Goal: Task Accomplishment & Management: Use online tool/utility

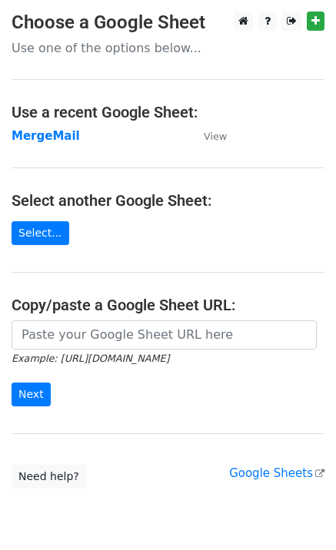
click at [43, 141] on strong "MergeMail" at bounding box center [46, 136] width 68 height 14
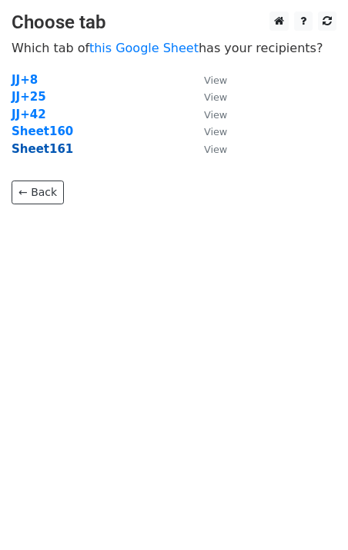
click at [56, 154] on strong "Sheet161" at bounding box center [43, 149] width 62 height 14
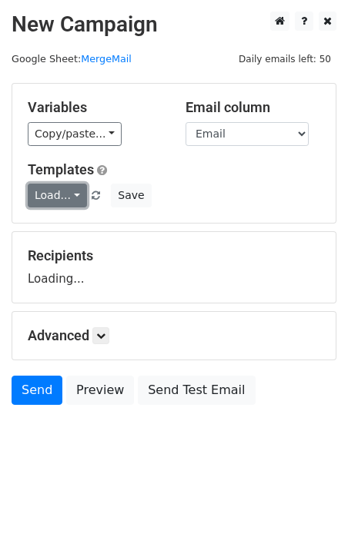
click at [62, 190] on link "Load..." at bounding box center [57, 196] width 59 height 24
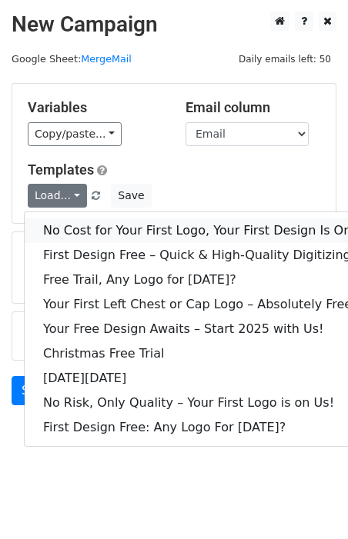
click at [82, 225] on link "No Cost for Your First Logo, Your First Design Is On Us!" at bounding box center [209, 230] width 369 height 25
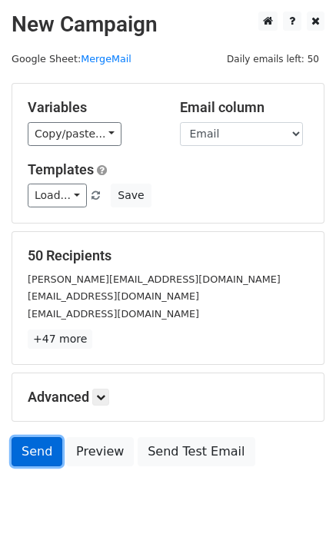
click at [26, 443] on link "Send" at bounding box center [37, 451] width 51 height 29
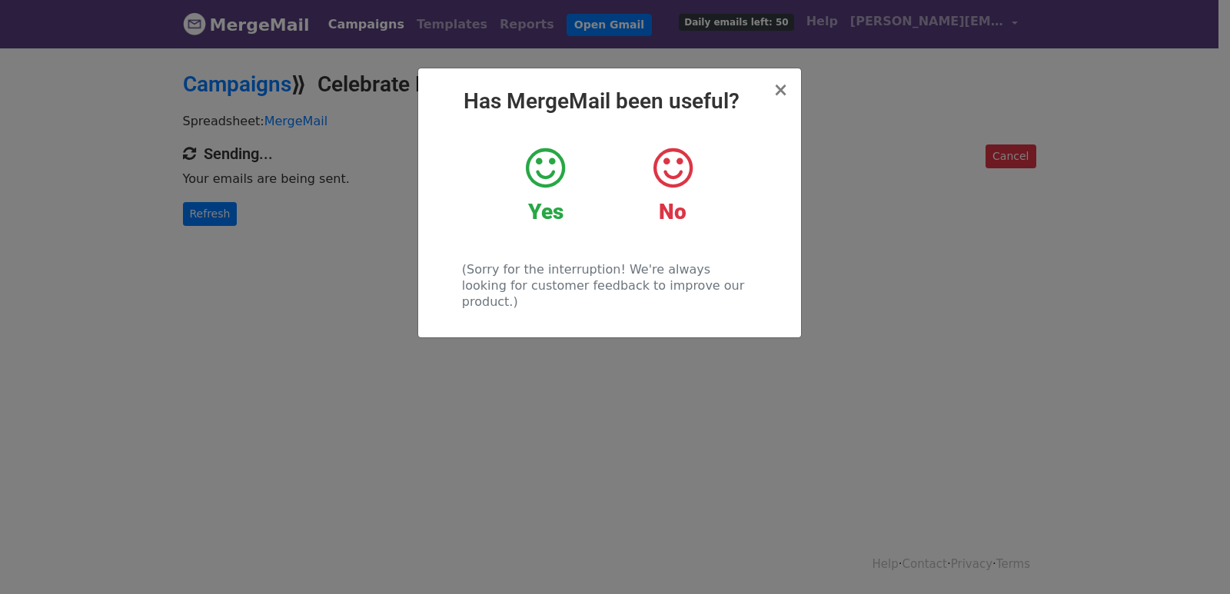
click at [302, 198] on div "× Has MergeMail been useful? Yes No (Sorry for the interruption! We're always l…" at bounding box center [615, 320] width 1230 height 548
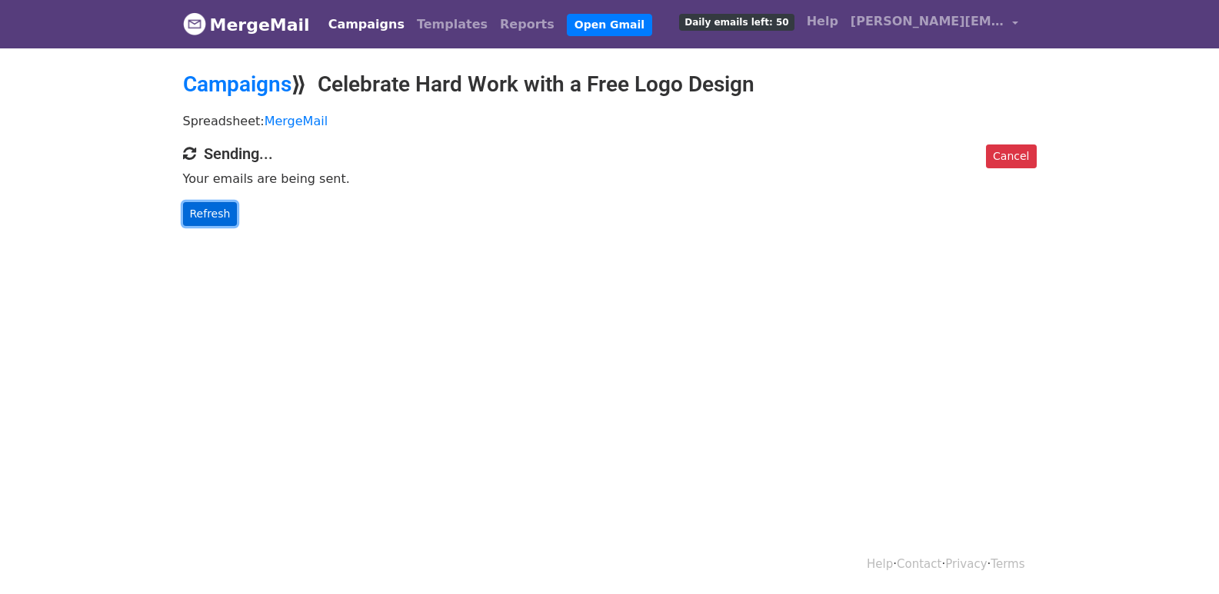
click at [229, 217] on link "Refresh" at bounding box center [210, 214] width 55 height 24
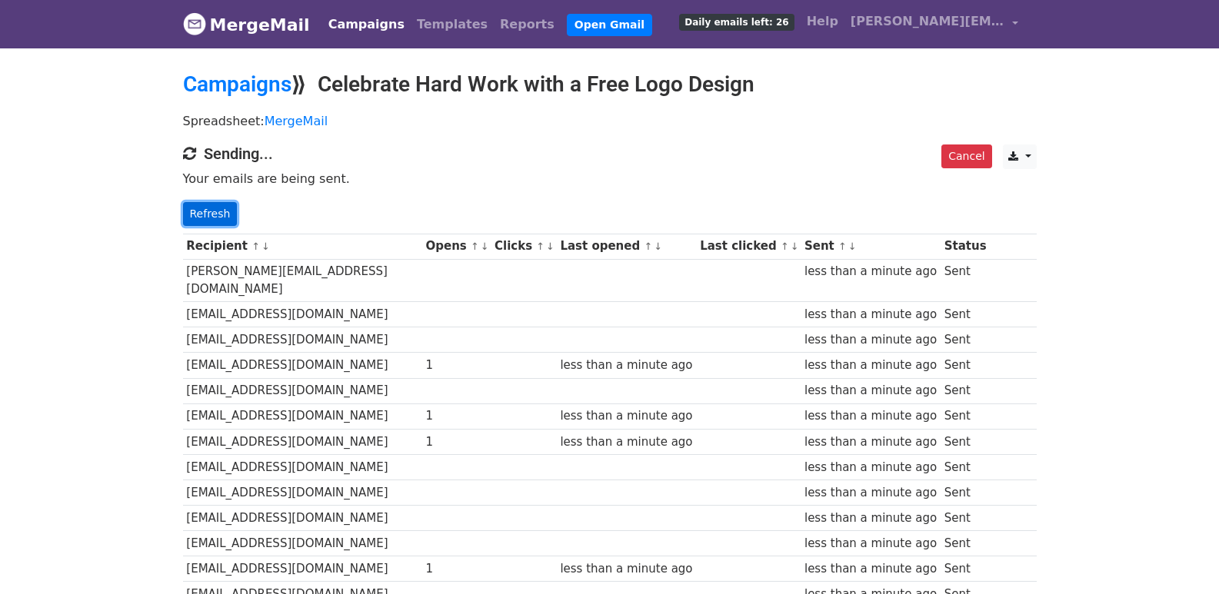
click at [218, 217] on link "Refresh" at bounding box center [210, 214] width 55 height 24
click at [191, 216] on link "Refresh" at bounding box center [210, 214] width 55 height 24
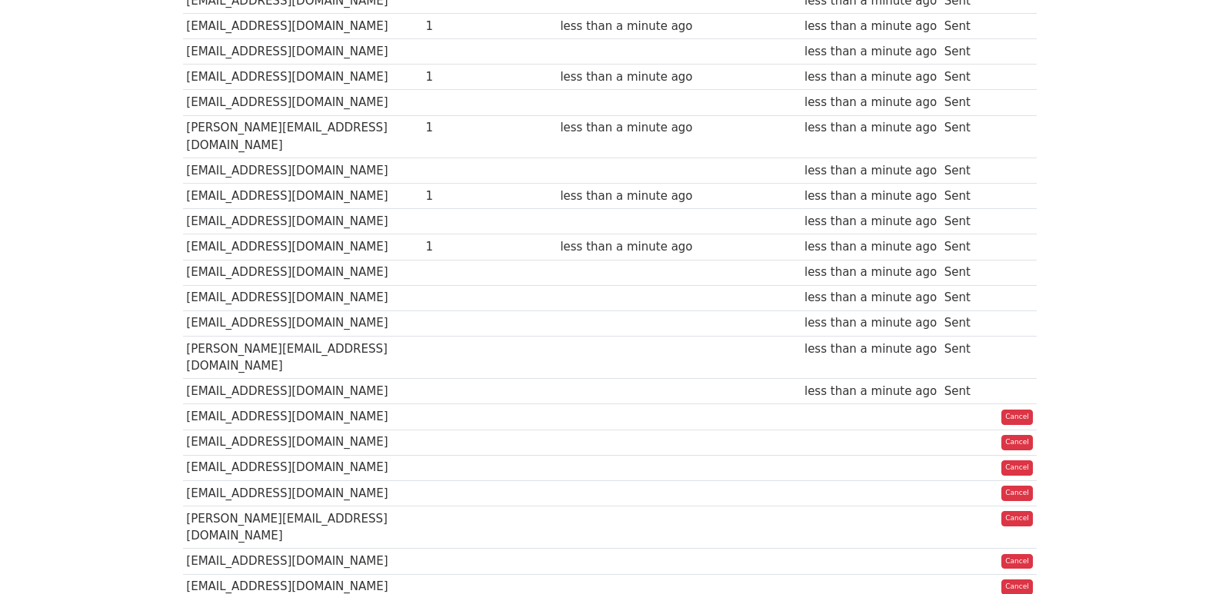
scroll to position [1079, 0]
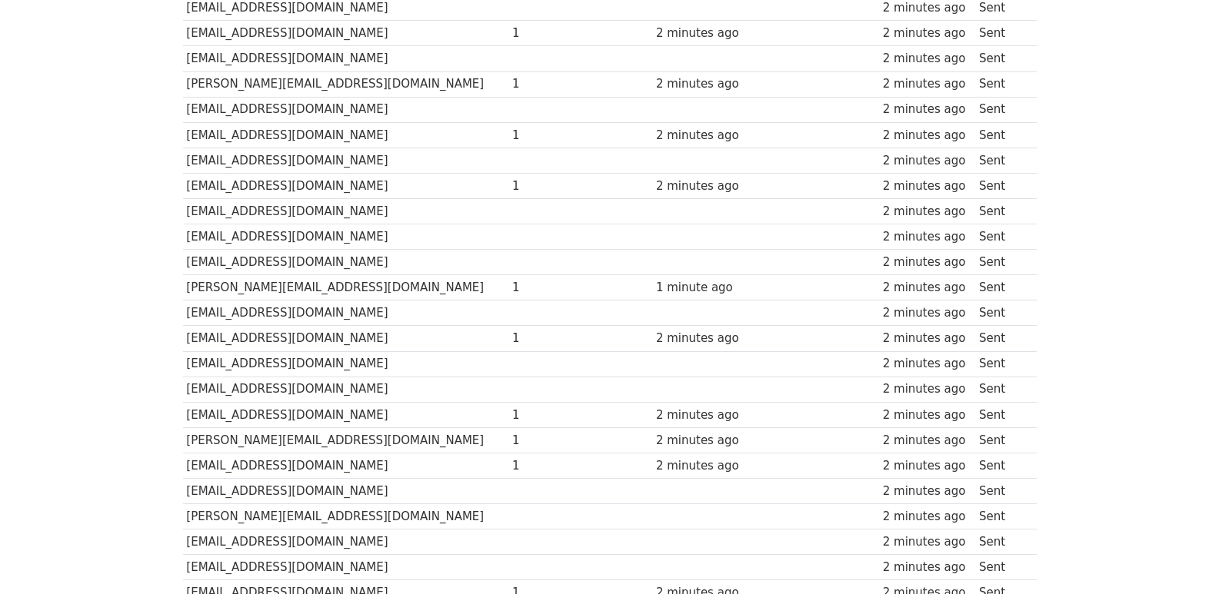
scroll to position [1025, 0]
